Goal: Find specific page/section: Find specific page/section

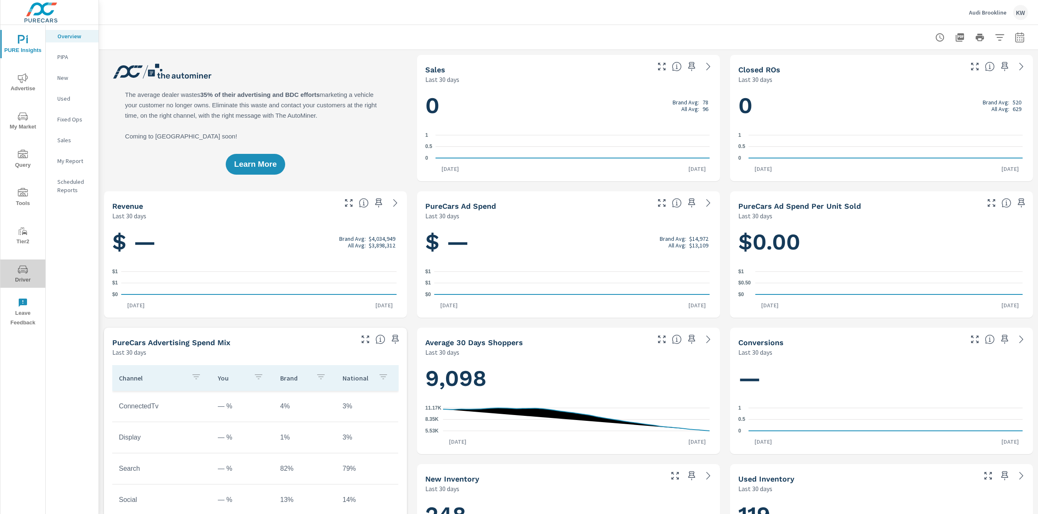
click at [27, 278] on span "Driver" at bounding box center [23, 274] width 40 height 20
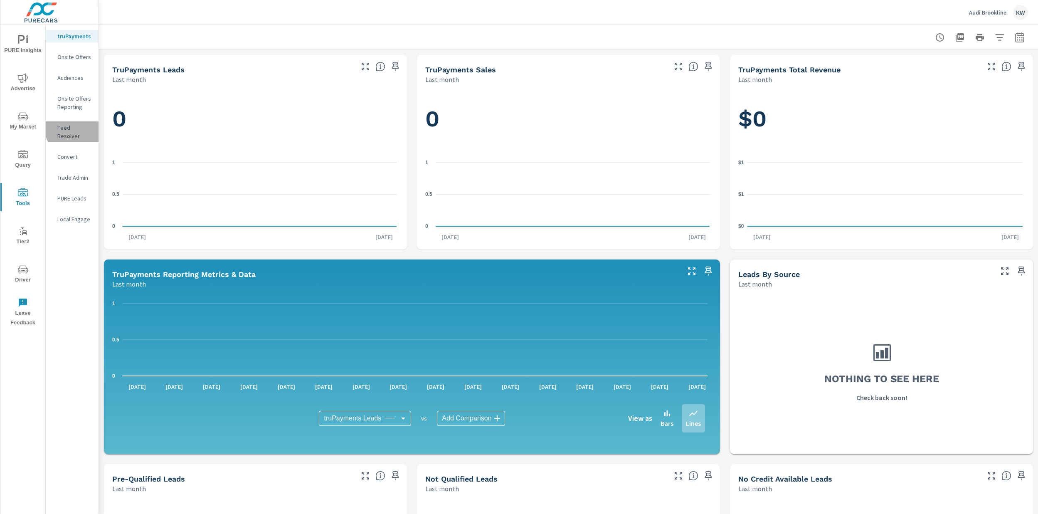
click at [77, 127] on p "Feed Resolver" at bounding box center [74, 131] width 35 height 17
